Goal: Task Accomplishment & Management: Use online tool/utility

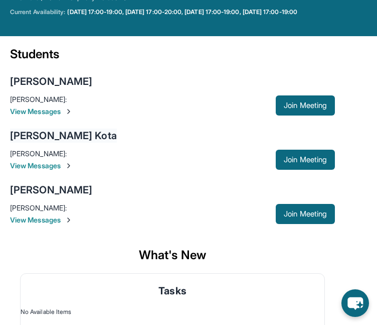
scroll to position [90, 0]
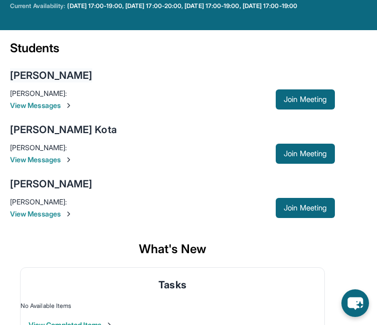
click at [43, 82] on div "[PERSON_NAME]" at bounding box center [51, 75] width 82 height 14
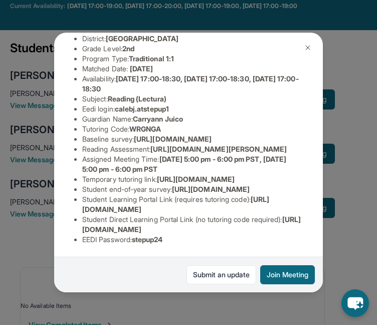
scroll to position [120, 0]
click at [156, 153] on span "[URL][DOMAIN_NAME][PERSON_NAME]" at bounding box center [219, 148] width 136 height 9
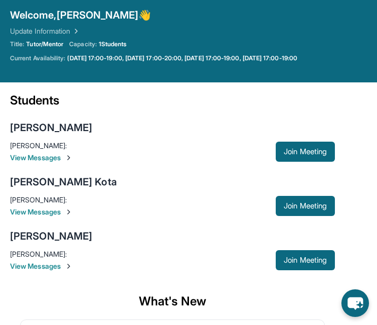
scroll to position [40, 0]
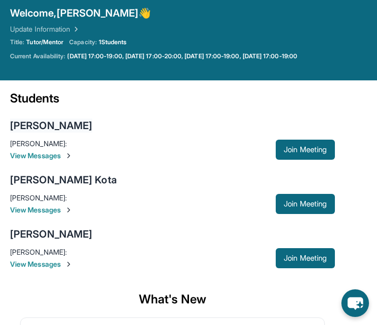
click at [38, 123] on div "[PERSON_NAME]" at bounding box center [51, 125] width 82 height 14
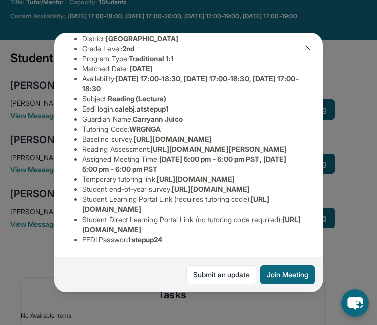
scroll to position [80, 0]
drag, startPoint x: 136, startPoint y: 232, endPoint x: 176, endPoint y: 233, distance: 39.6
click at [176, 234] on li "EEDI Password : stepup24" at bounding box center [192, 239] width 221 height 10
copy span "stepup24"
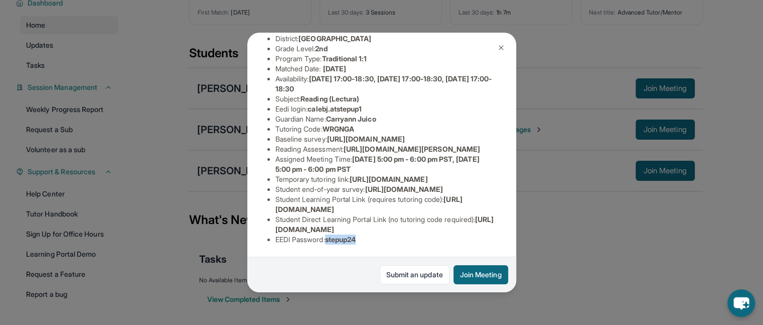
scroll to position [228, 0]
click at [358, 220] on span "[URL][DOMAIN_NAME]" at bounding box center [384, 224] width 219 height 19
copy span "[URL][DOMAIN_NAME]"
drag, startPoint x: 273, startPoint y: 118, endPoint x: 527, endPoint y: 143, distance: 254.6
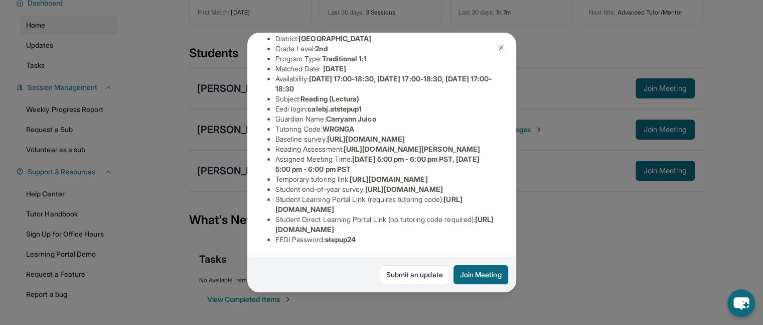
click at [384, 143] on div "[PERSON_NAME] Guardian: Carryann Juico Student Information [URL][DOMAIN_NAME] P…" at bounding box center [381, 162] width 763 height 325
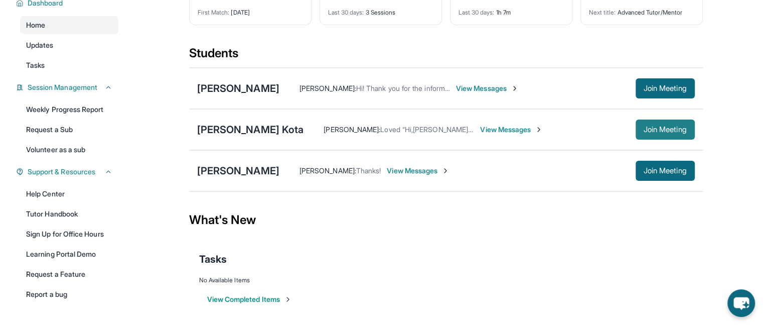
click at [384, 134] on button "Join Meeting" at bounding box center [665, 129] width 59 height 20
click at [232, 123] on div "[PERSON_NAME] Kota" at bounding box center [250, 129] width 107 height 14
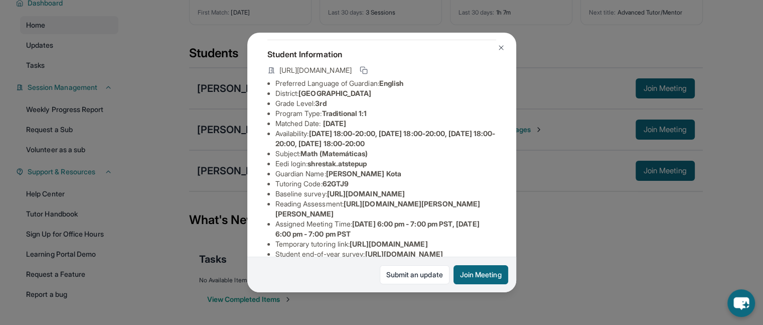
scroll to position [48, 0]
